Goal: Task Accomplishment & Management: Complete application form

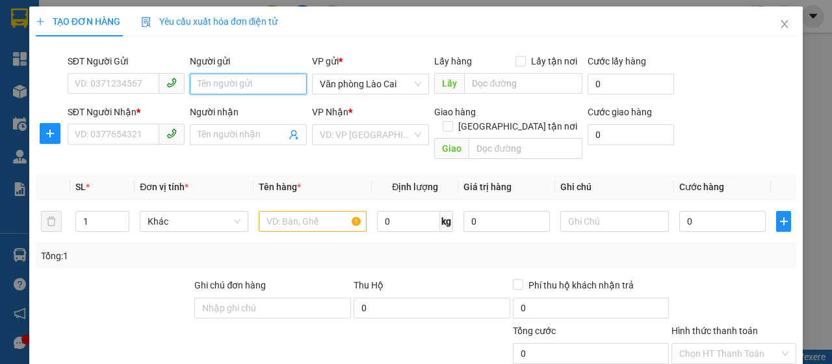
click at [213, 85] on input "Người gửi" at bounding box center [248, 83] width 117 height 21
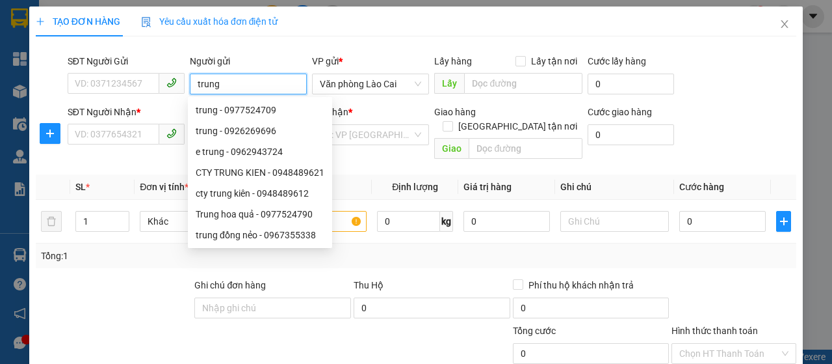
type input "trung"
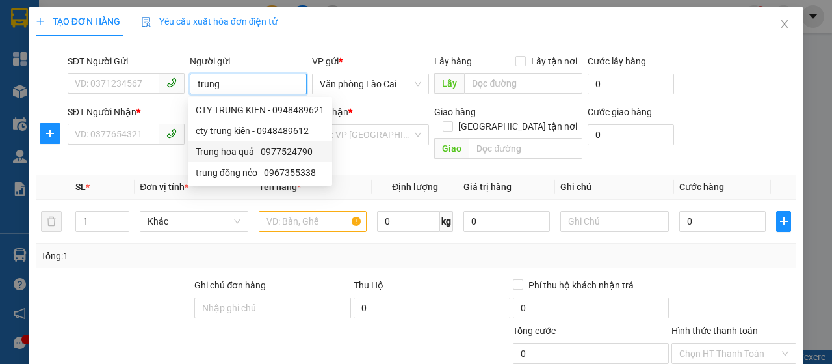
click at [242, 153] on div "Trung hoa quả - 0977524790" at bounding box center [260, 151] width 129 height 14
type input "0977524790"
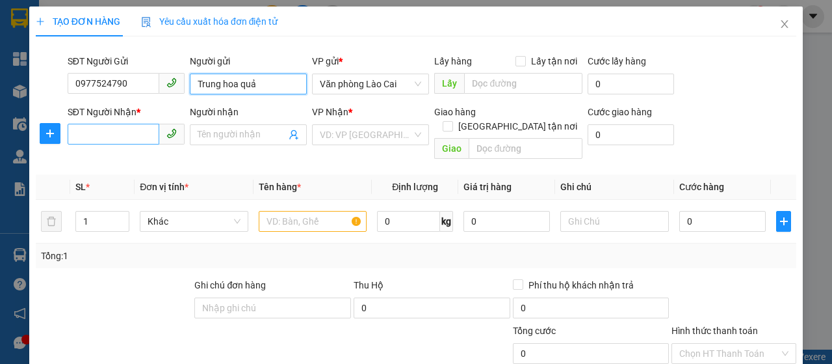
type input "Trung hoa quả"
click at [141, 136] on input "SĐT Người Nhận *" at bounding box center [114, 134] width 92 height 21
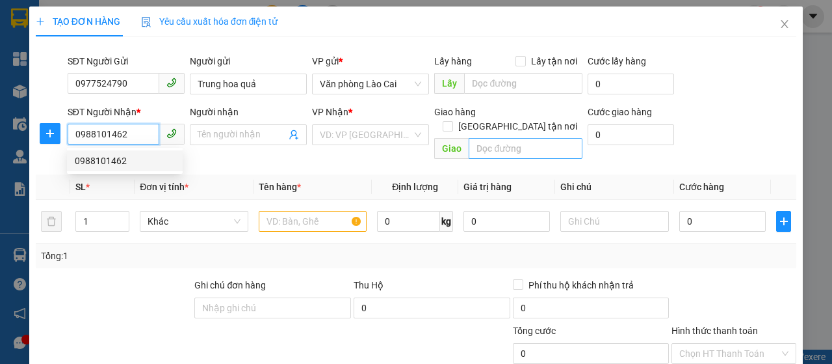
type input "0988101462"
click at [507, 138] on input "text" at bounding box center [525, 148] width 113 height 21
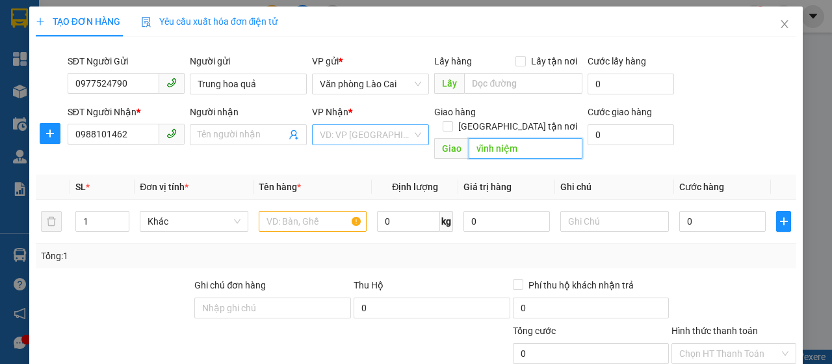
type input "vĩnh niệm"
click at [390, 125] on input "search" at bounding box center [366, 135] width 92 height 20
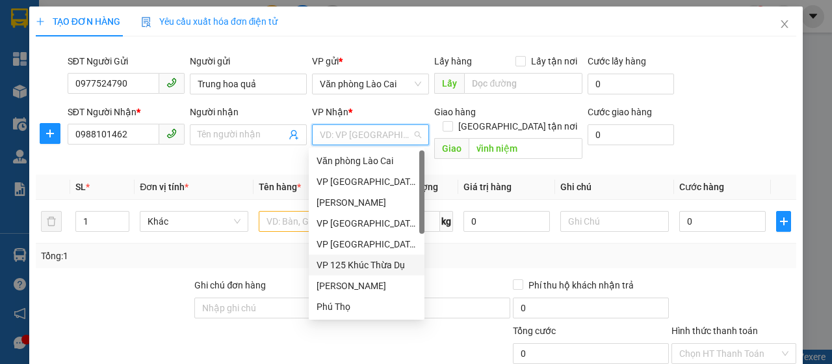
click at [367, 265] on div "VP 125 Khúc Thừa Dụ" at bounding box center [367, 265] width 100 height 14
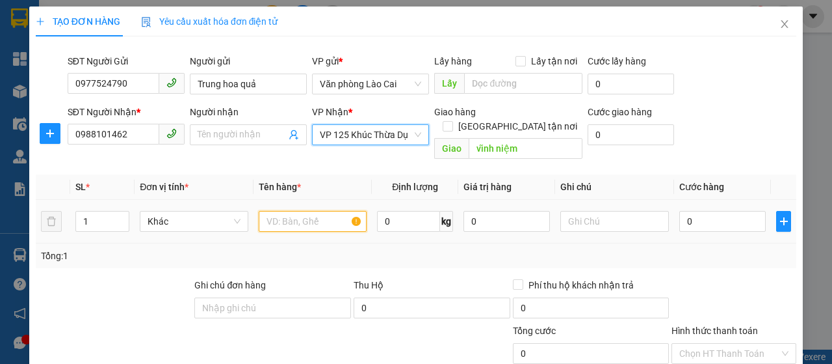
click at [284, 214] on input "text" at bounding box center [313, 221] width 109 height 21
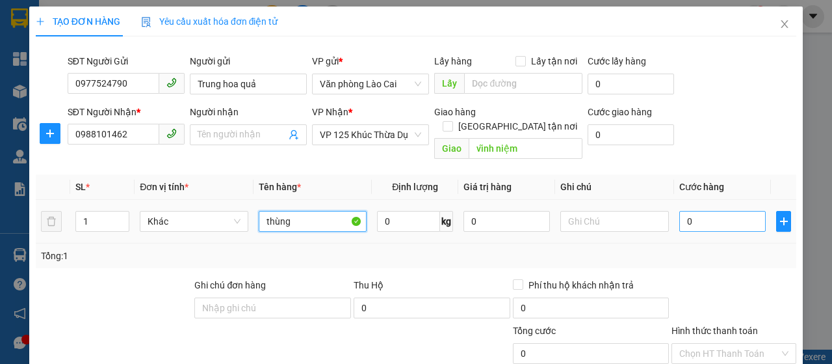
type input "thùng"
click at [681, 211] on input "0" at bounding box center [723, 221] width 86 height 21
click at [680, 211] on input "0" at bounding box center [723, 221] width 86 height 21
click at [681, 211] on input "0" at bounding box center [723, 221] width 86 height 21
click at [680, 211] on input "0" at bounding box center [723, 221] width 86 height 21
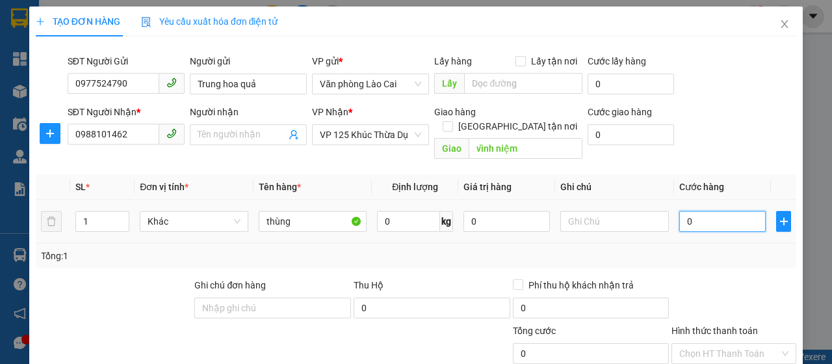
click at [680, 211] on input "0" at bounding box center [723, 221] width 86 height 21
type input "80"
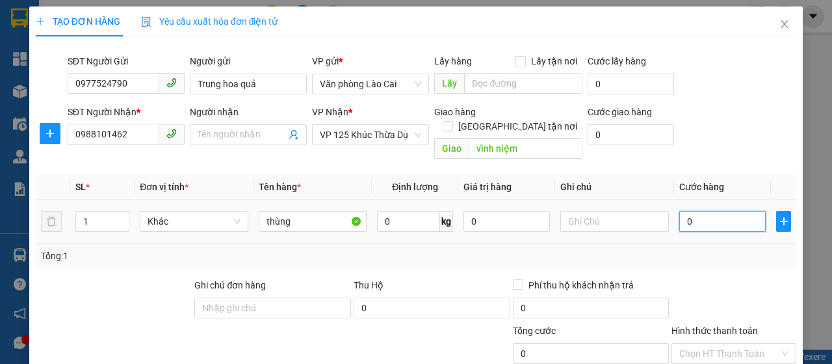
type input "80"
type input "800"
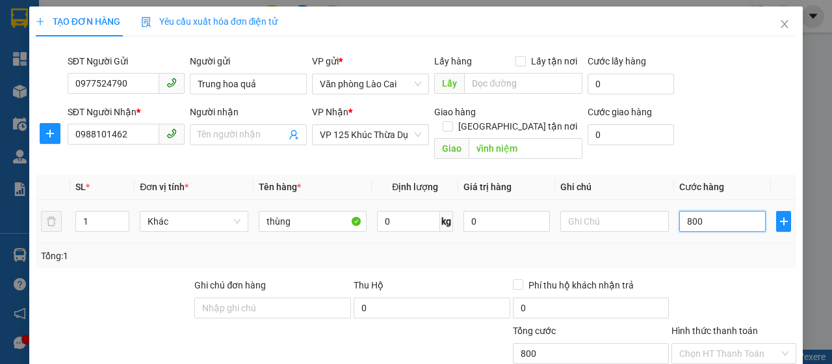
type input "8.000"
type input "80.000"
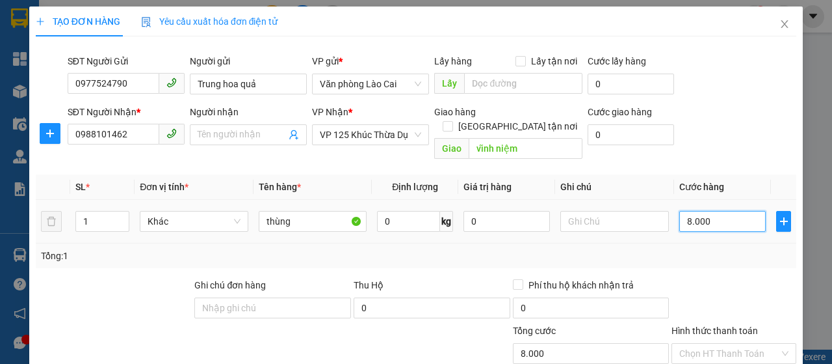
type input "80.000"
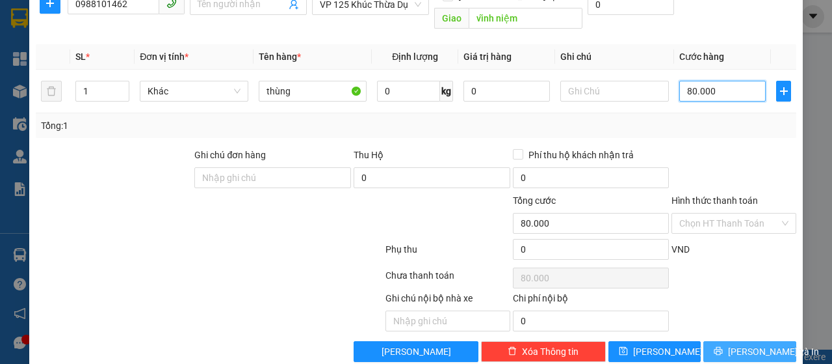
type input "80.000"
click at [723, 346] on icon "printer" at bounding box center [718, 350] width 9 height 9
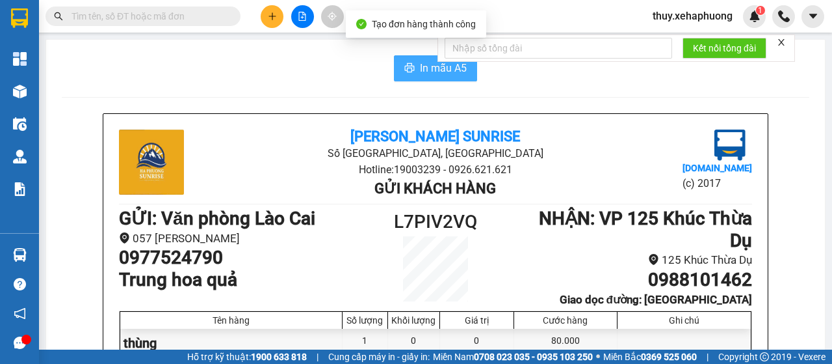
click at [425, 70] on span "In mẫu A5" at bounding box center [443, 68] width 47 height 16
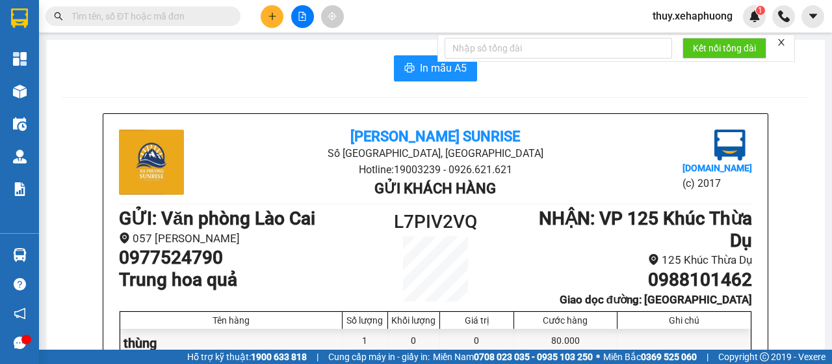
scroll to position [65, 0]
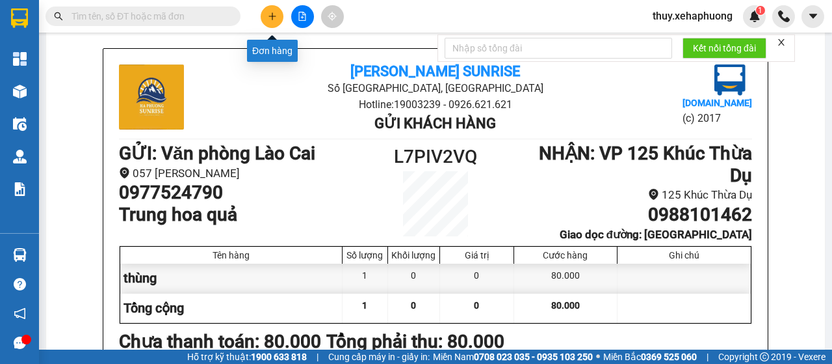
click at [271, 12] on icon "plus" at bounding box center [272, 16] width 9 height 9
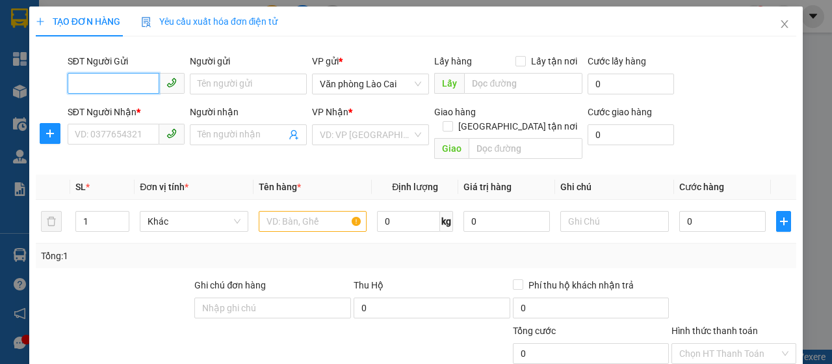
click at [130, 79] on input "SĐT Người Gửi" at bounding box center [114, 83] width 92 height 21
type input "0989800007"
click at [126, 106] on div "0989800007" at bounding box center [125, 110] width 100 height 14
type input "0364681596"
type input "chị lan Gạo"
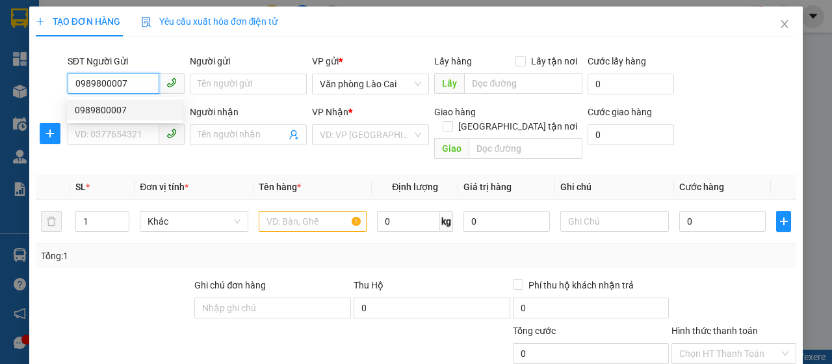
type input "bx vĩnh niệm"
type input "160.000"
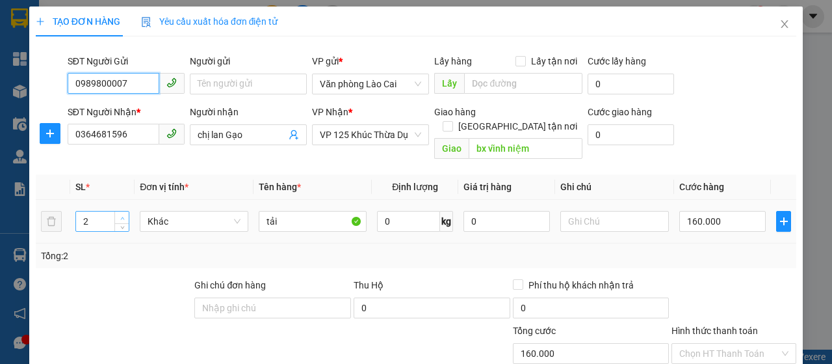
type input "0989800007"
type input "3"
click at [124, 214] on span "up" at bounding box center [122, 218] width 8 height 8
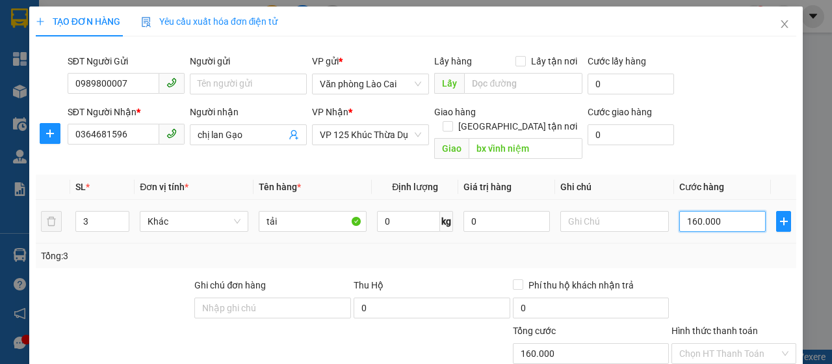
click at [728, 211] on input "160.000" at bounding box center [723, 221] width 86 height 21
type input "0"
click at [680, 211] on input "0" at bounding box center [723, 221] width 86 height 21
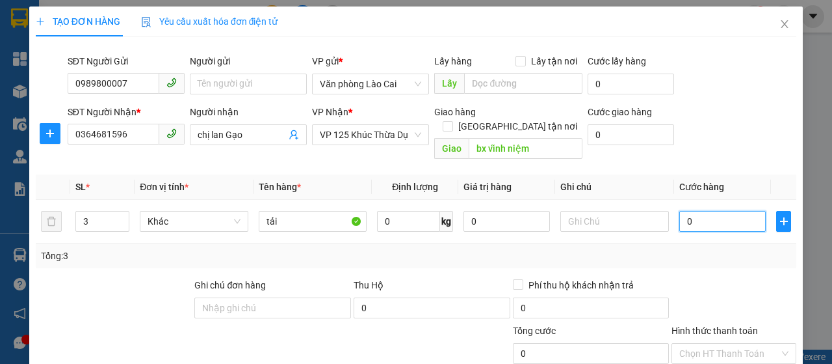
type input "20"
type input "240"
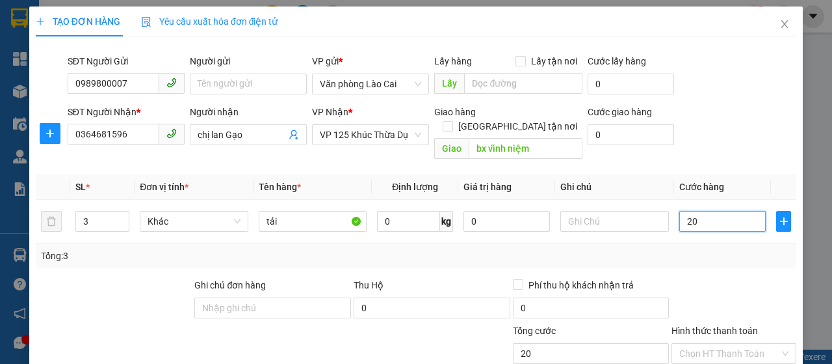
type input "240"
type input "2.400"
type input "24.000"
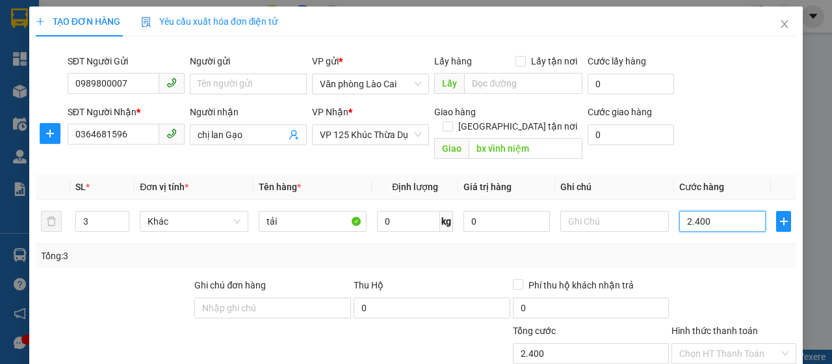
type input "24.000"
type input "240.000"
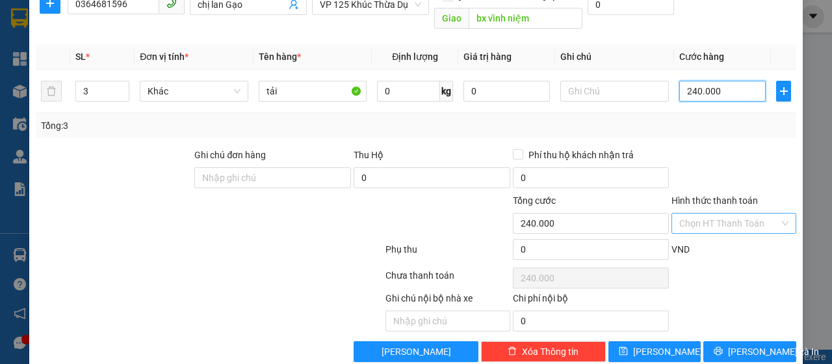
type input "240.000"
click at [747, 213] on input "Hình thức thanh toán" at bounding box center [730, 223] width 100 height 20
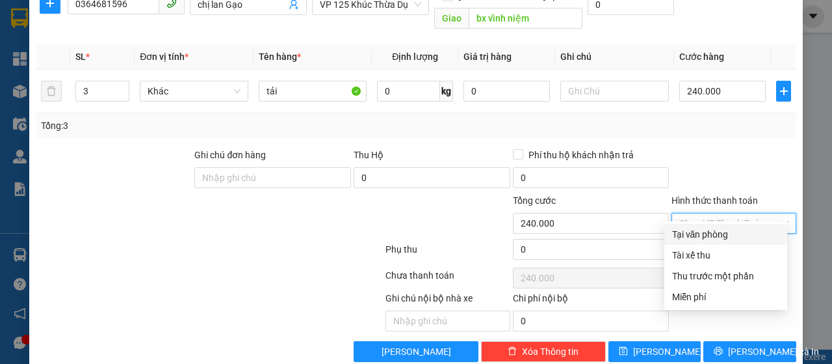
click at [738, 233] on div "Tại văn phòng" at bounding box center [725, 234] width 107 height 14
type input "0"
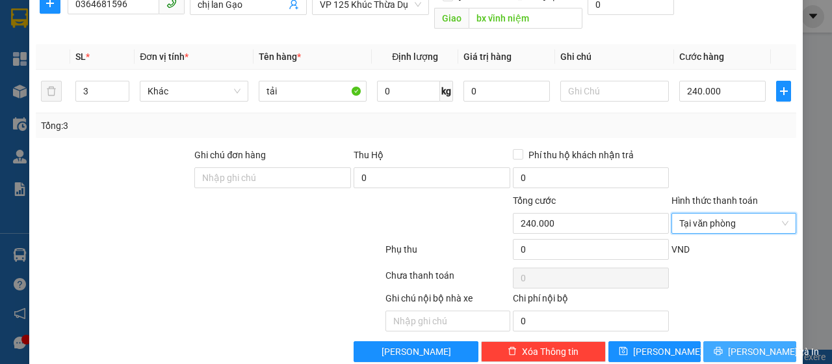
click at [756, 344] on span "[PERSON_NAME] và In" at bounding box center [773, 351] width 91 height 14
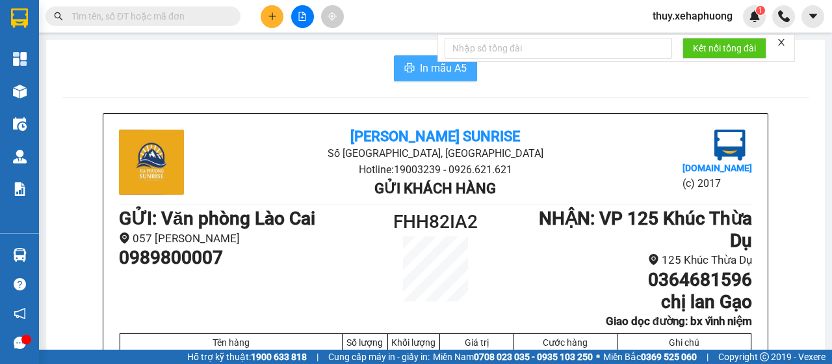
click at [411, 62] on button "In mẫu A5" at bounding box center [435, 68] width 83 height 26
